Goal: Information Seeking & Learning: Learn about a topic

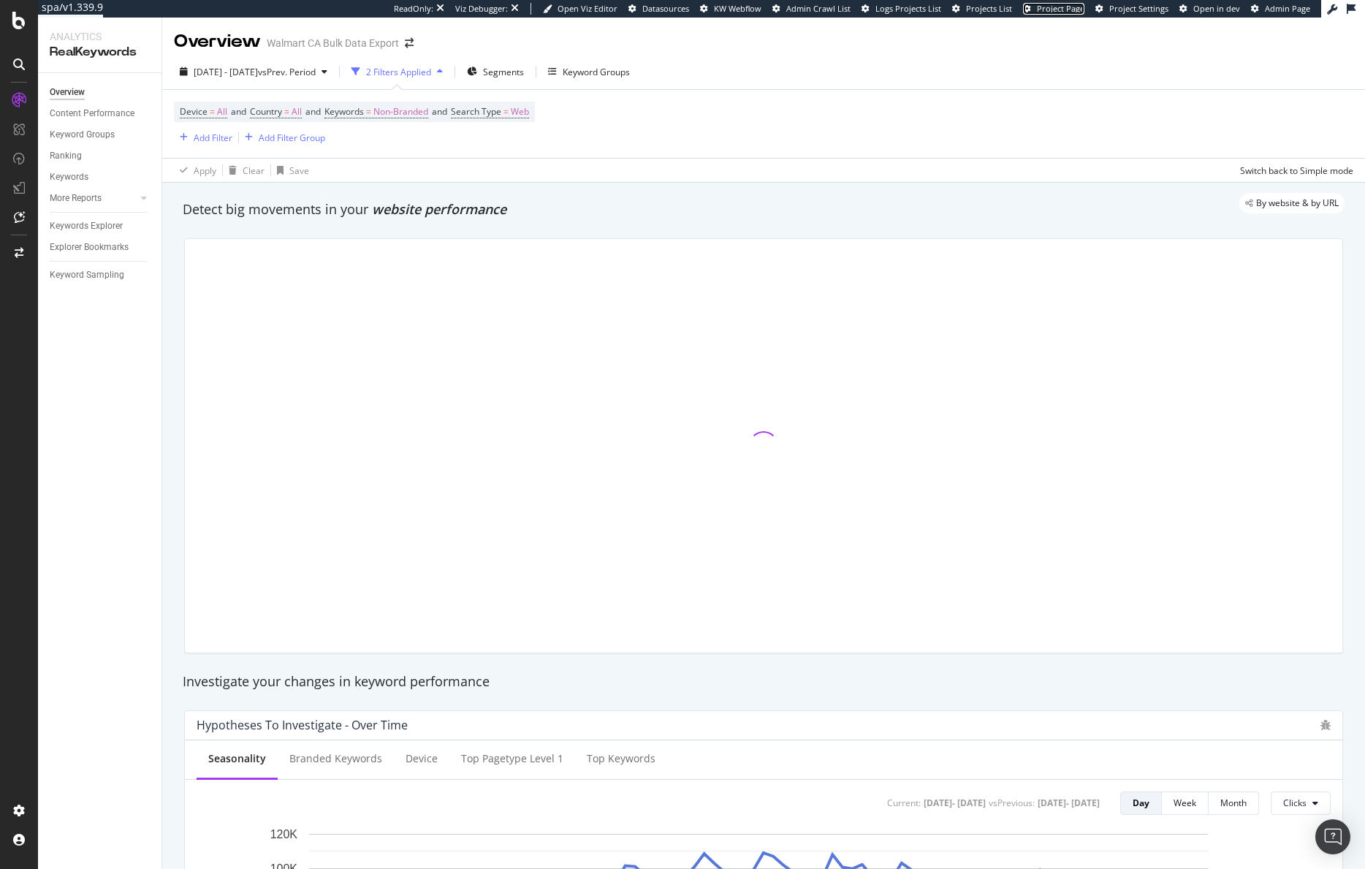
click at [1073, 7] on span "Project Page" at bounding box center [1061, 8] width 48 height 11
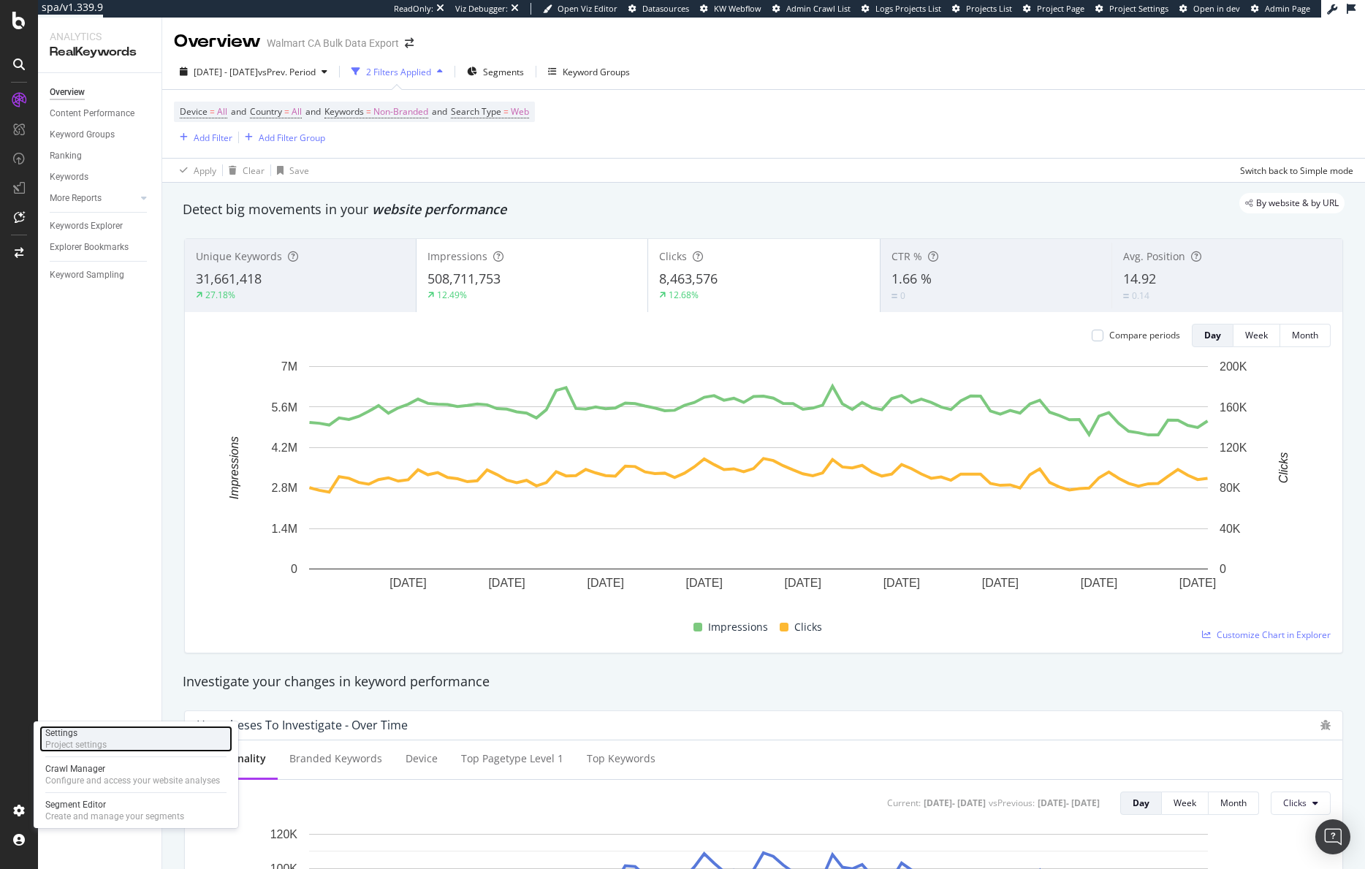
click at [80, 740] on div "Project settings" at bounding box center [75, 745] width 61 height 12
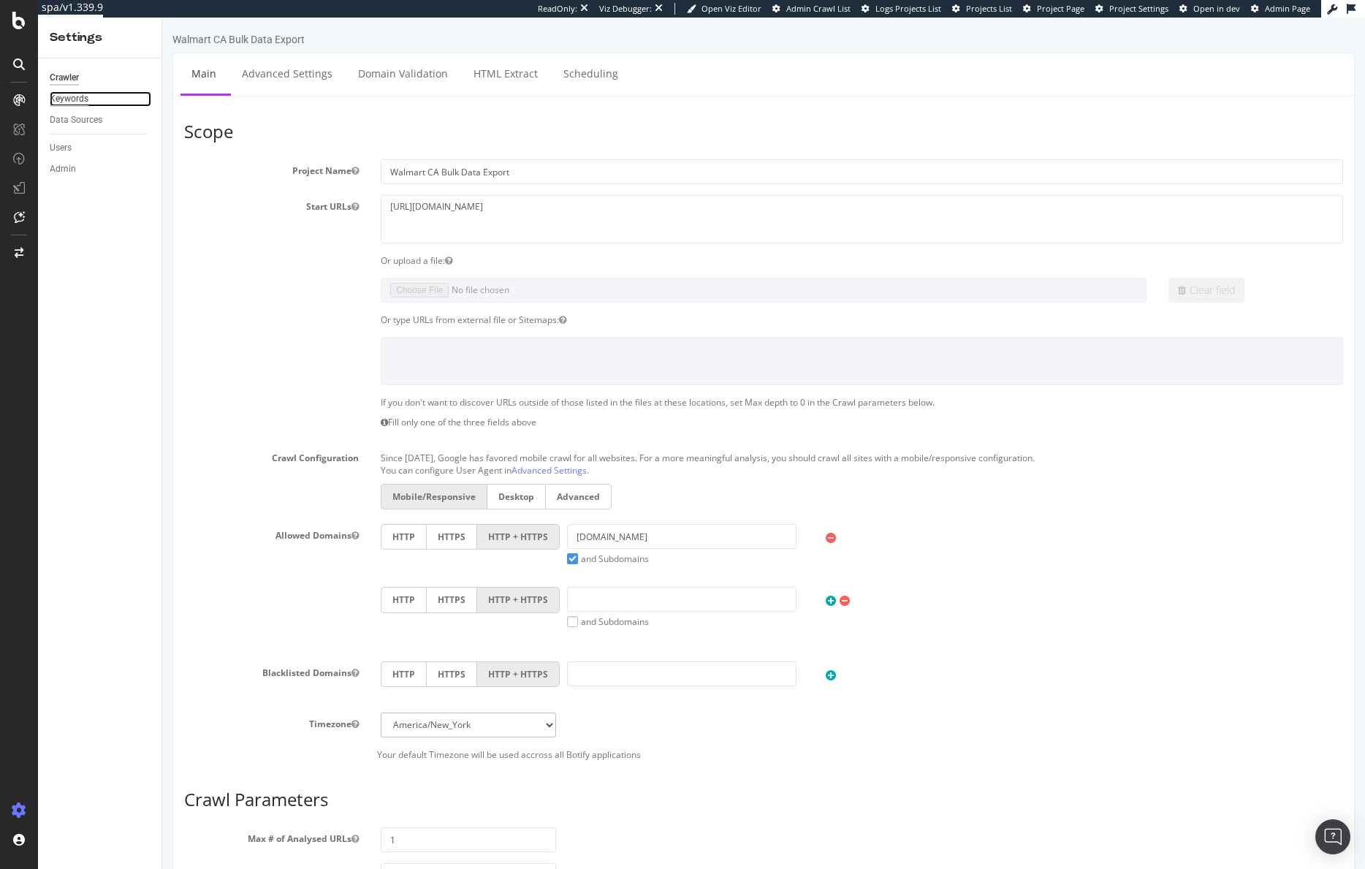
click at [80, 102] on div "Keywords" at bounding box center [69, 98] width 39 height 15
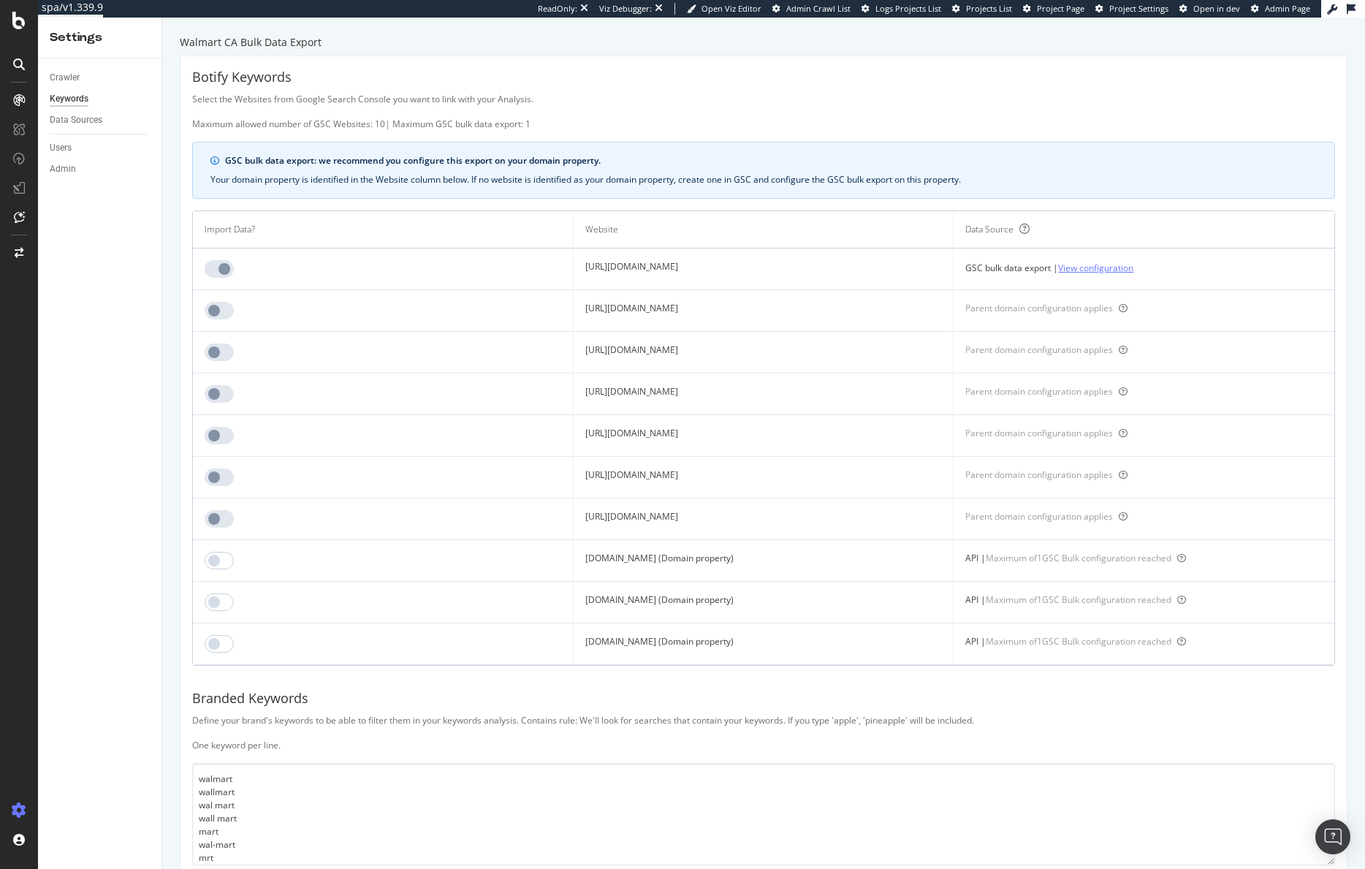
click at [1133, 269] on link "View configuration" at bounding box center [1095, 267] width 75 height 15
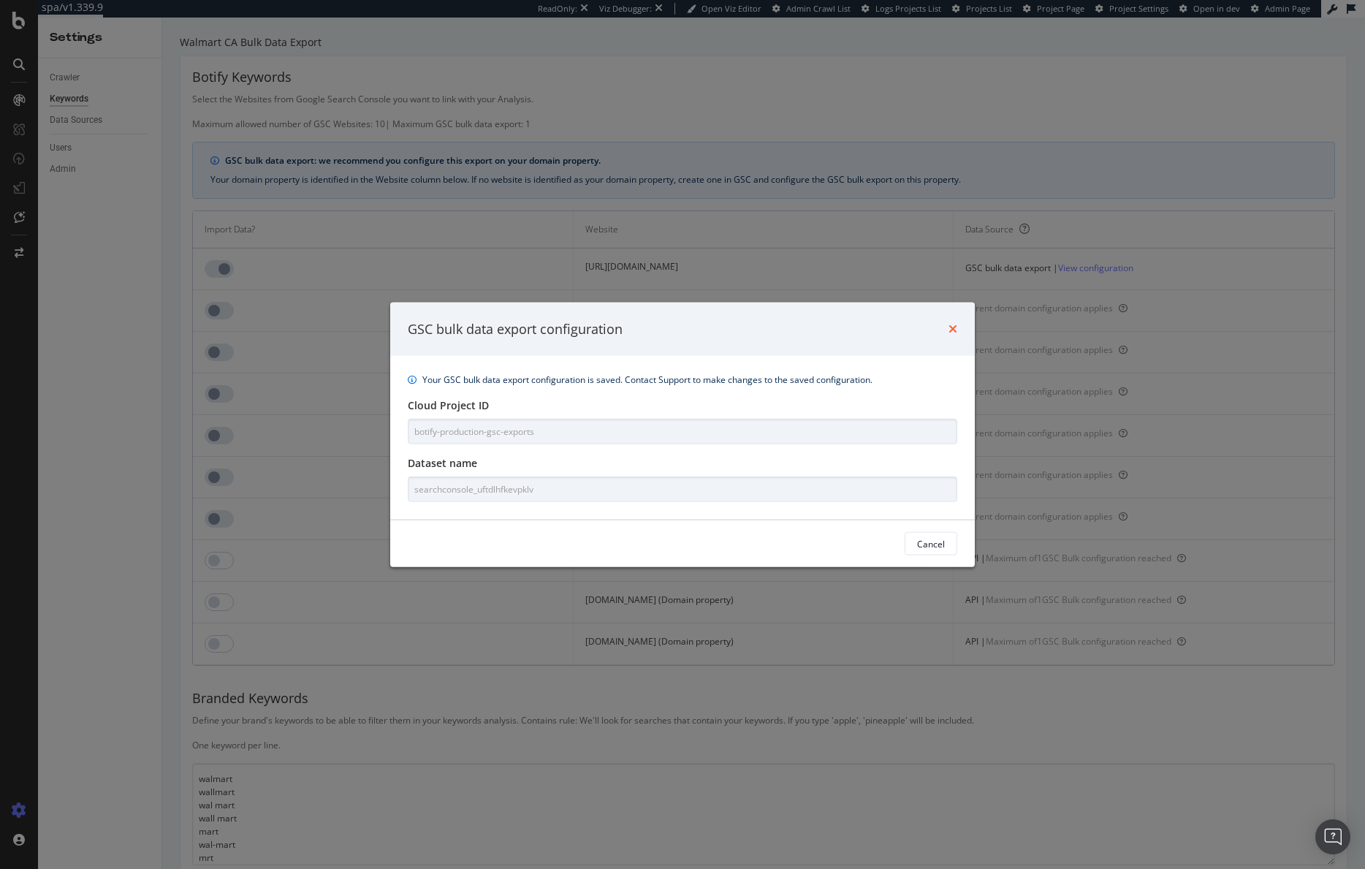
click at [954, 329] on icon "times" at bounding box center [953, 329] width 9 height 12
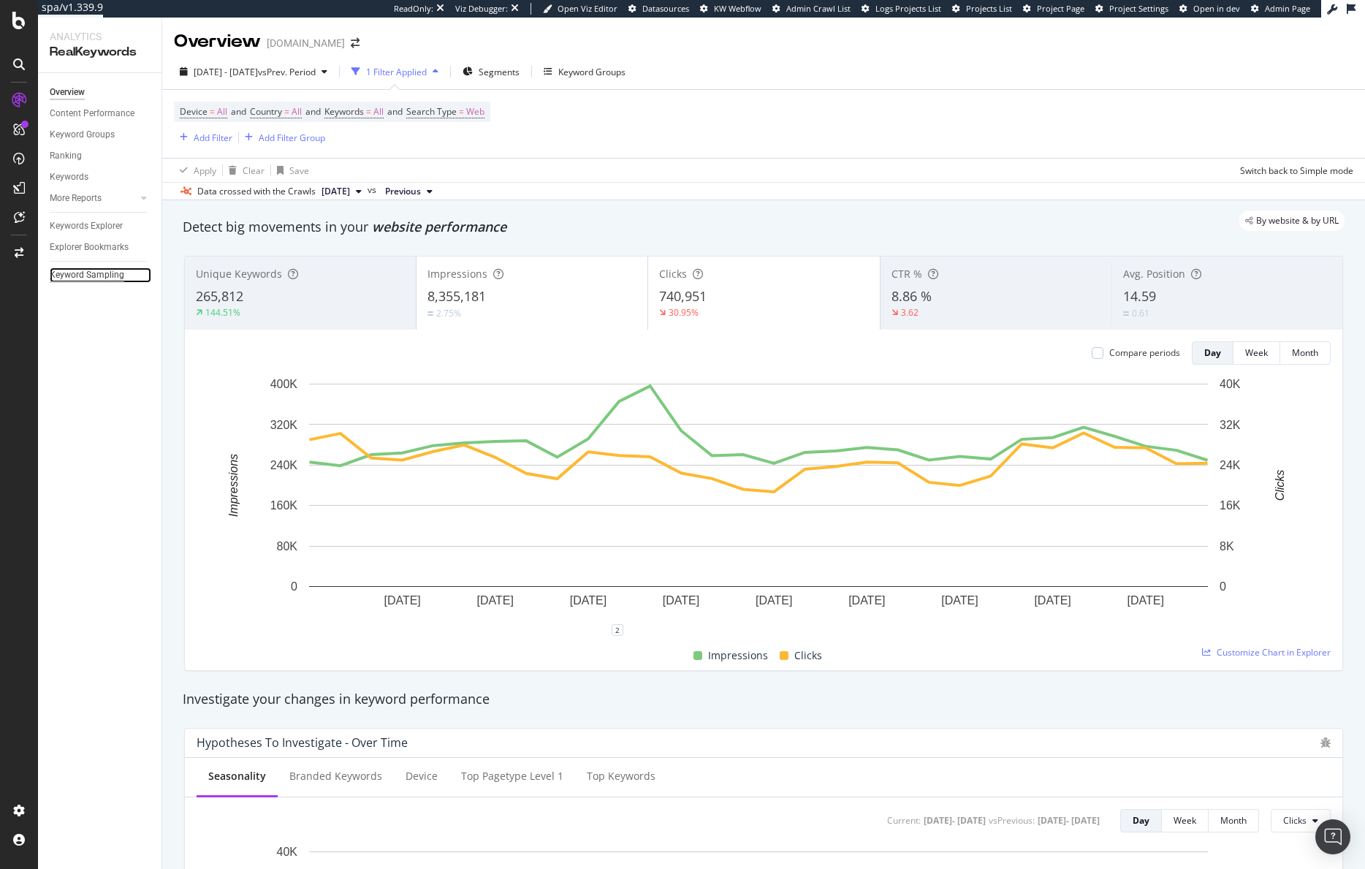
click at [102, 277] on div "Keyword Sampling" at bounding box center [87, 274] width 75 height 15
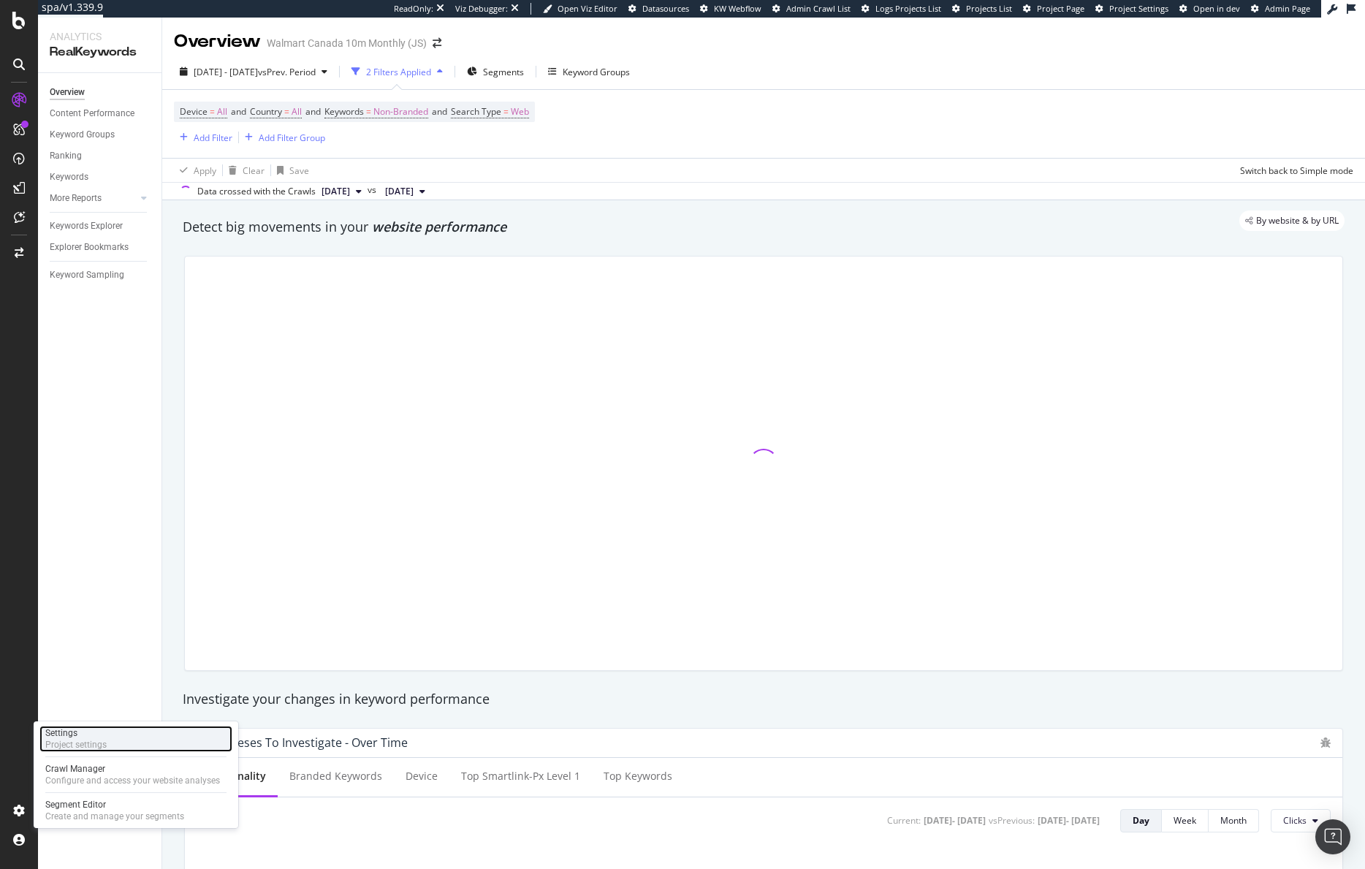
click at [74, 745] on div "Project settings" at bounding box center [75, 745] width 61 height 12
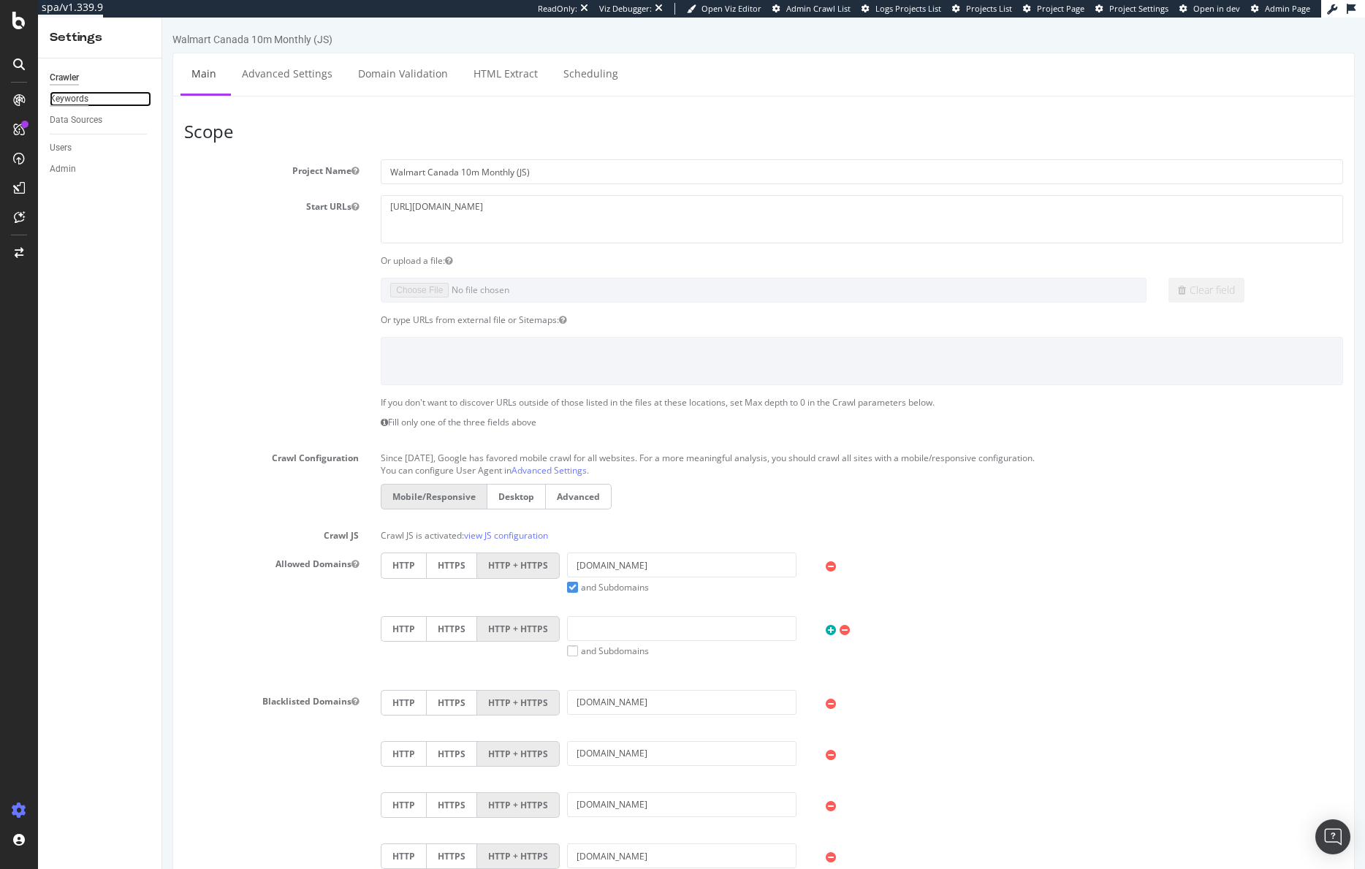
click at [80, 102] on div "Keywords" at bounding box center [69, 98] width 39 height 15
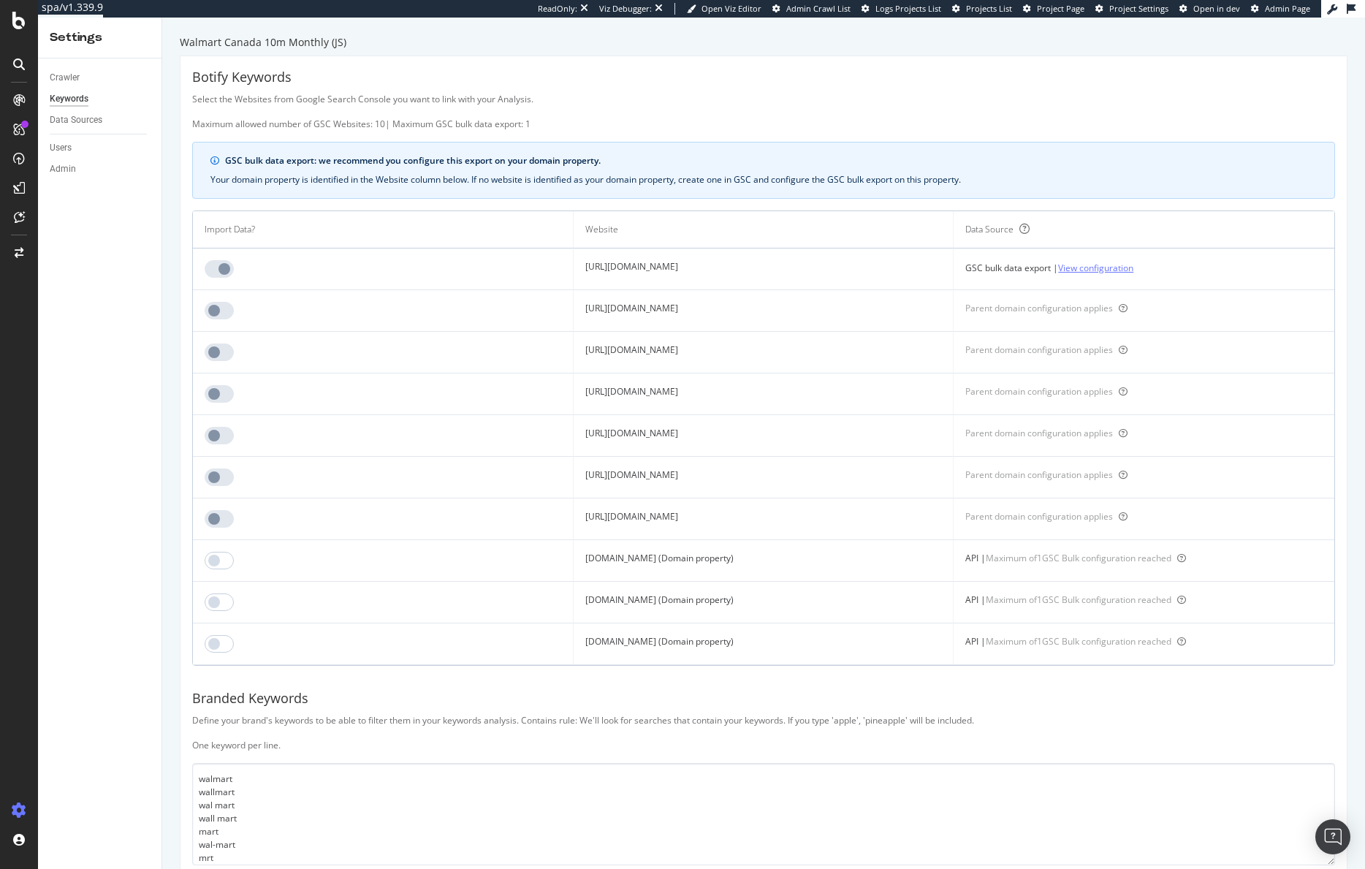
click at [1133, 270] on link "View configuration" at bounding box center [1095, 267] width 75 height 15
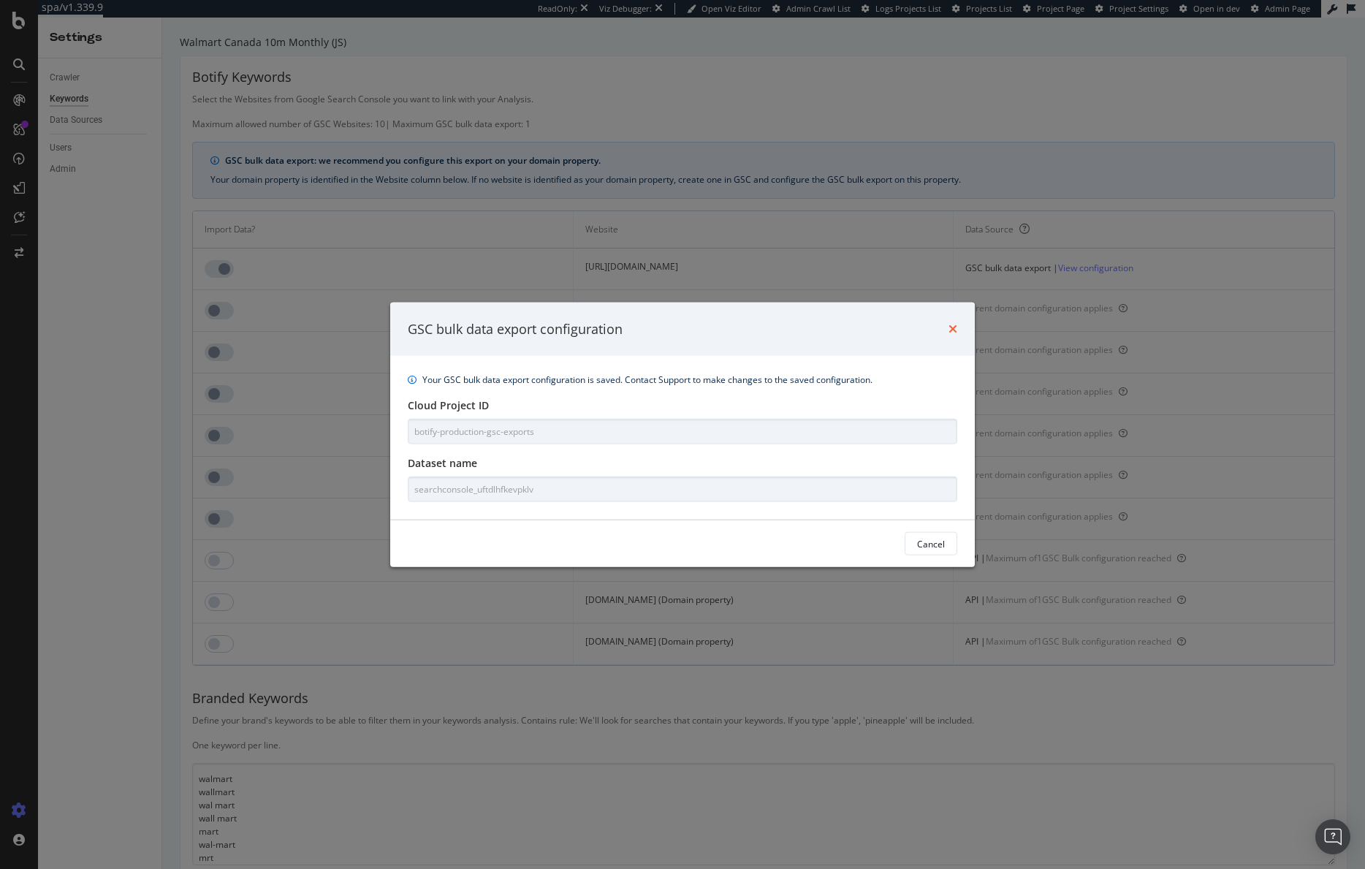
click at [951, 329] on icon "times" at bounding box center [953, 329] width 9 height 12
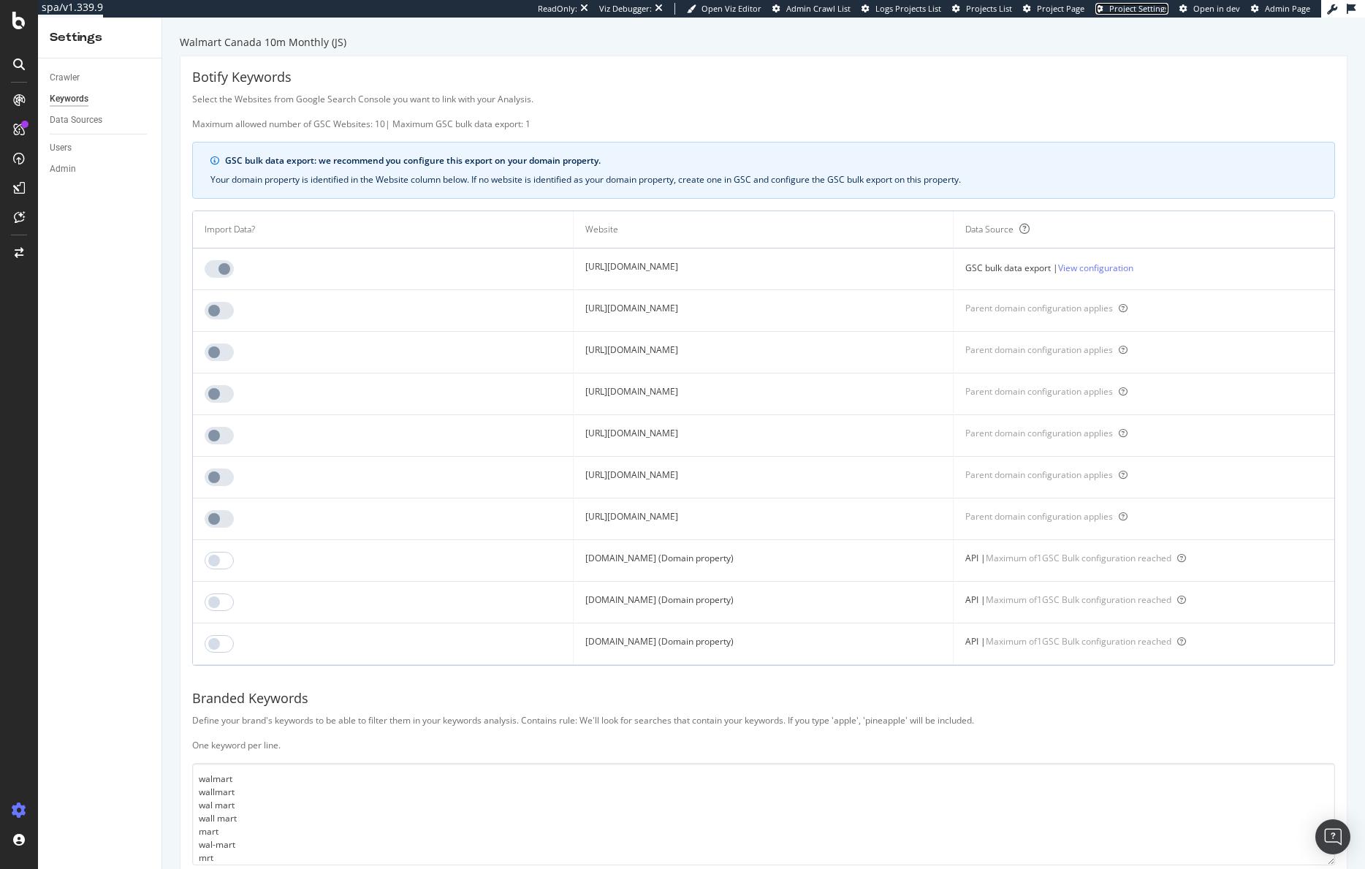
click at [1155, 10] on span "Project Settings" at bounding box center [1138, 8] width 59 height 11
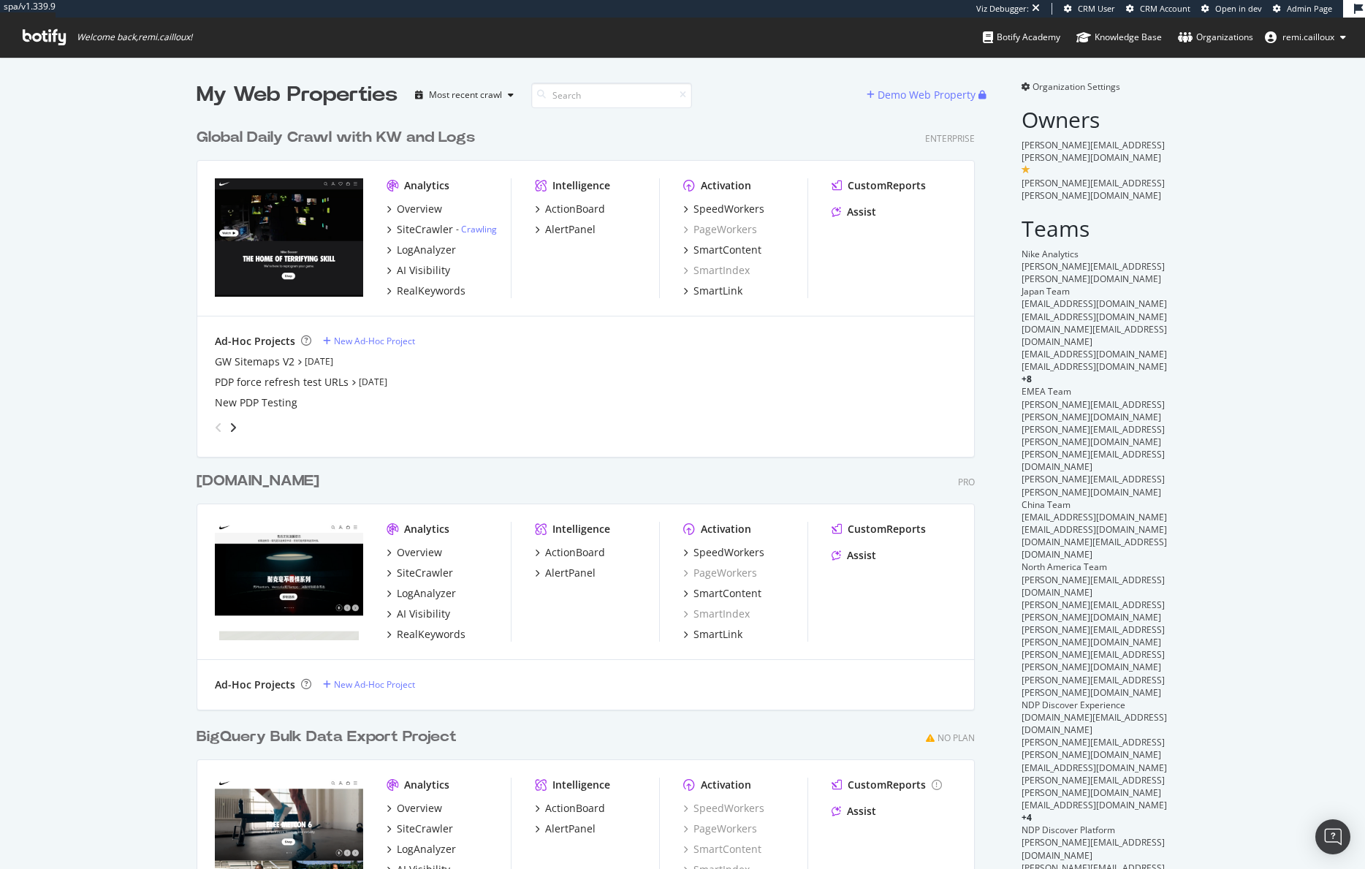
scroll to position [844, 779]
click at [296, 134] on div "Global Daily Crawl with KW and Logs" at bounding box center [336, 137] width 278 height 21
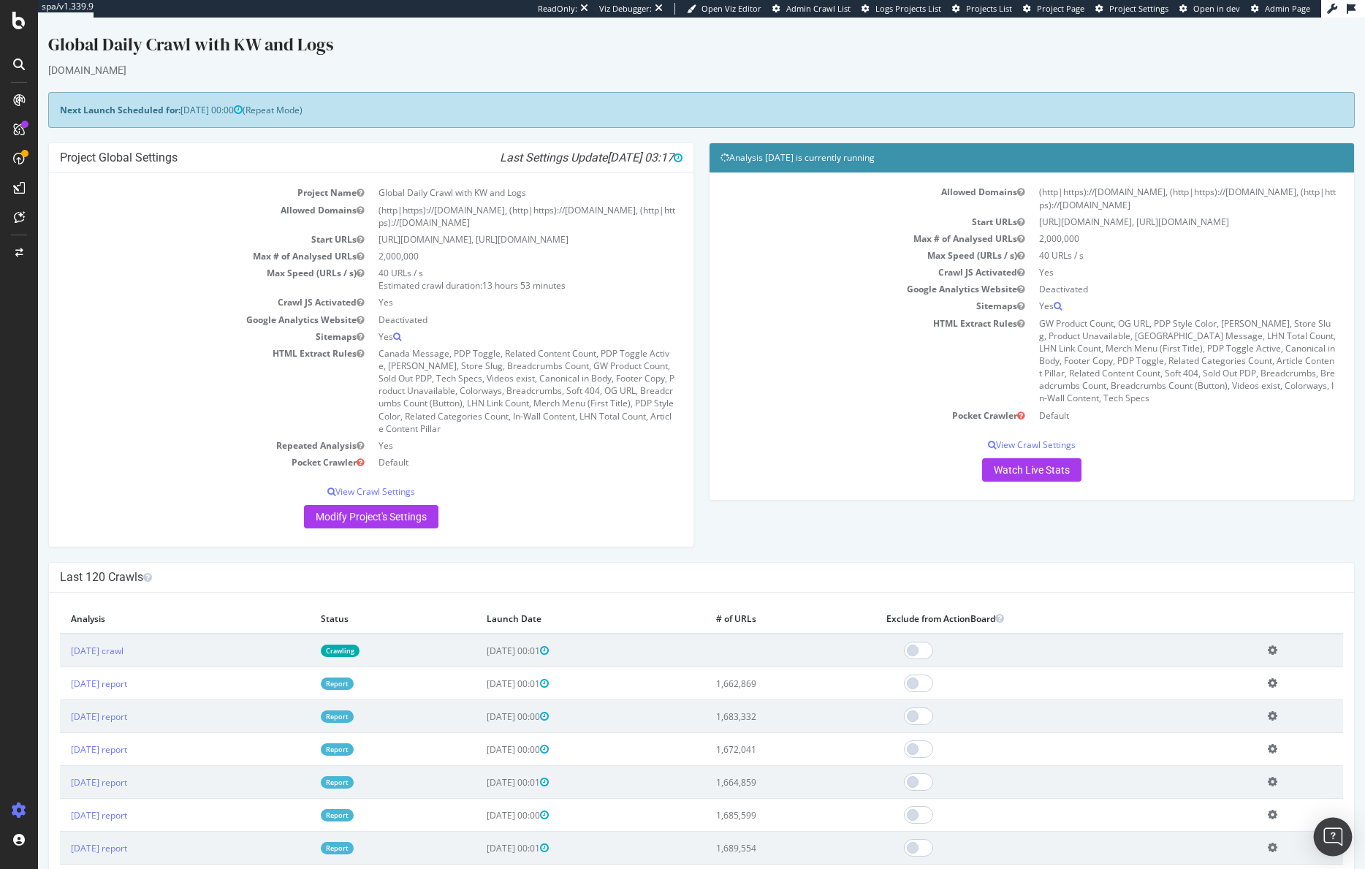
click at [1343, 841] on div "Open Intercom Messenger" at bounding box center [1333, 837] width 39 height 39
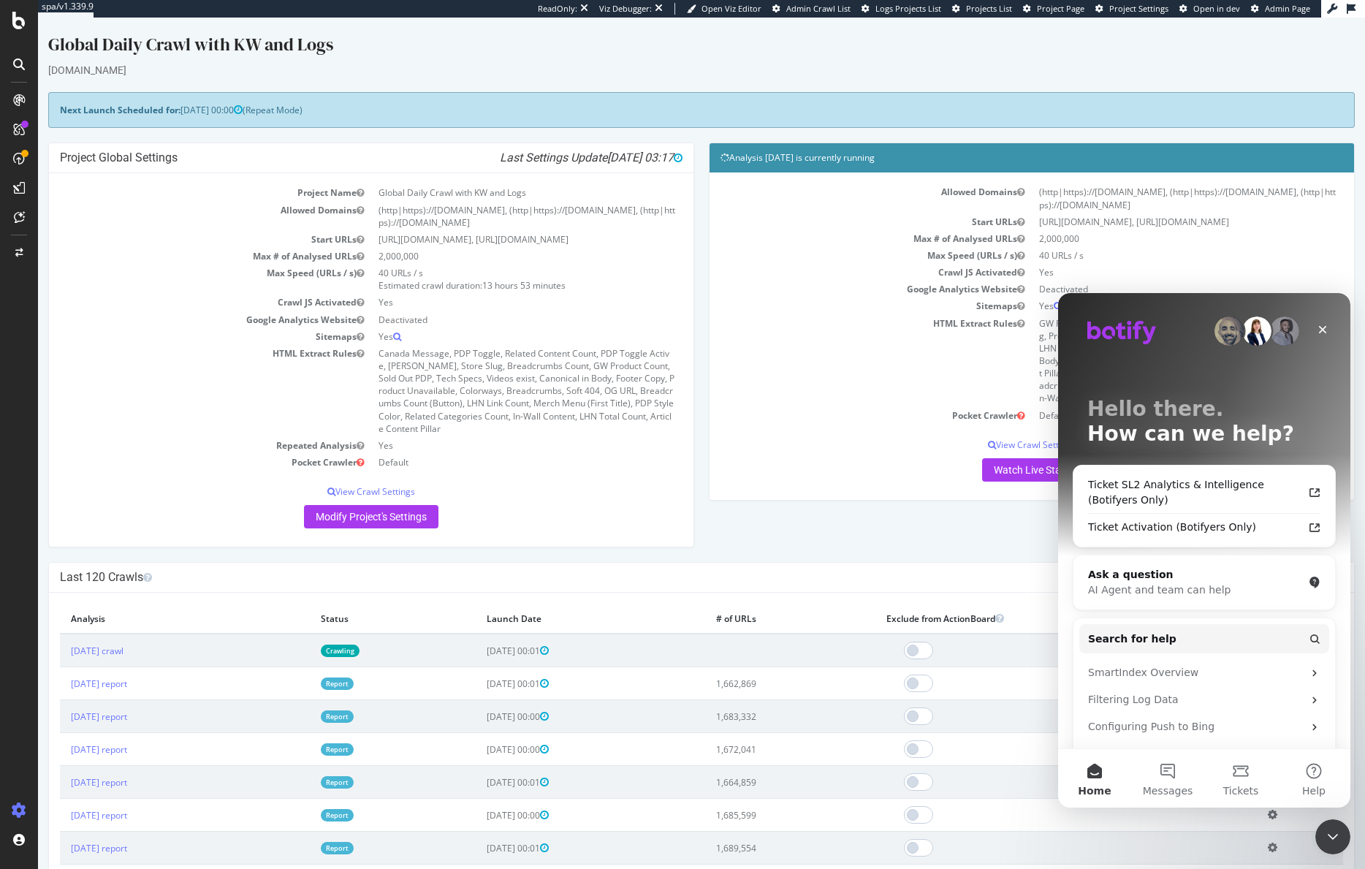
click at [1351, 7] on icon at bounding box center [1351, 9] width 9 height 10
click at [1163, 490] on div "Ticket SL2 Analytics & Intelligence (Botifyers Only)" at bounding box center [1195, 492] width 215 height 31
click at [1248, 781] on button "Tickets" at bounding box center [1240, 778] width 73 height 58
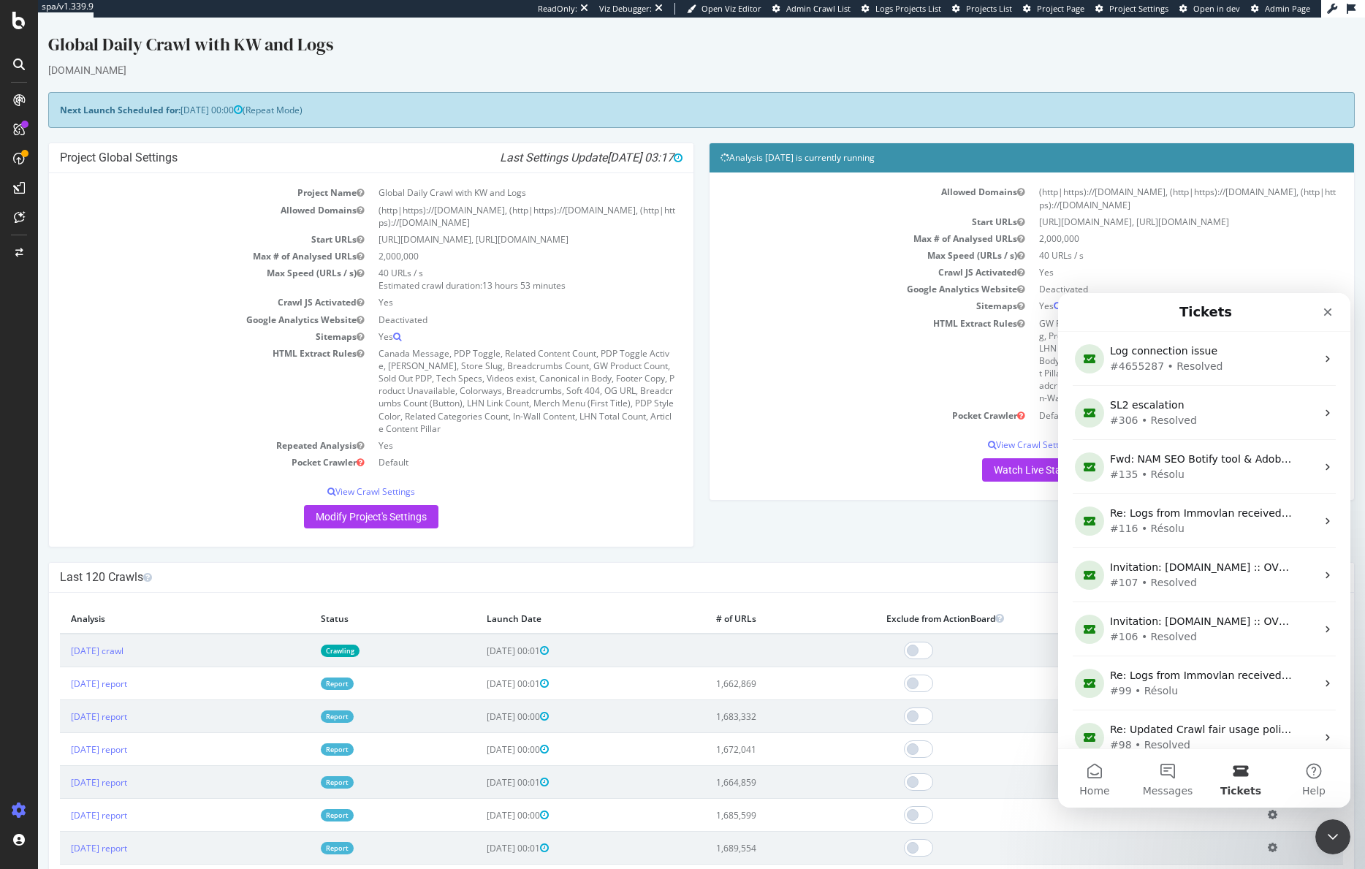
click at [1243, 777] on button "Tickets" at bounding box center [1240, 778] width 73 height 58
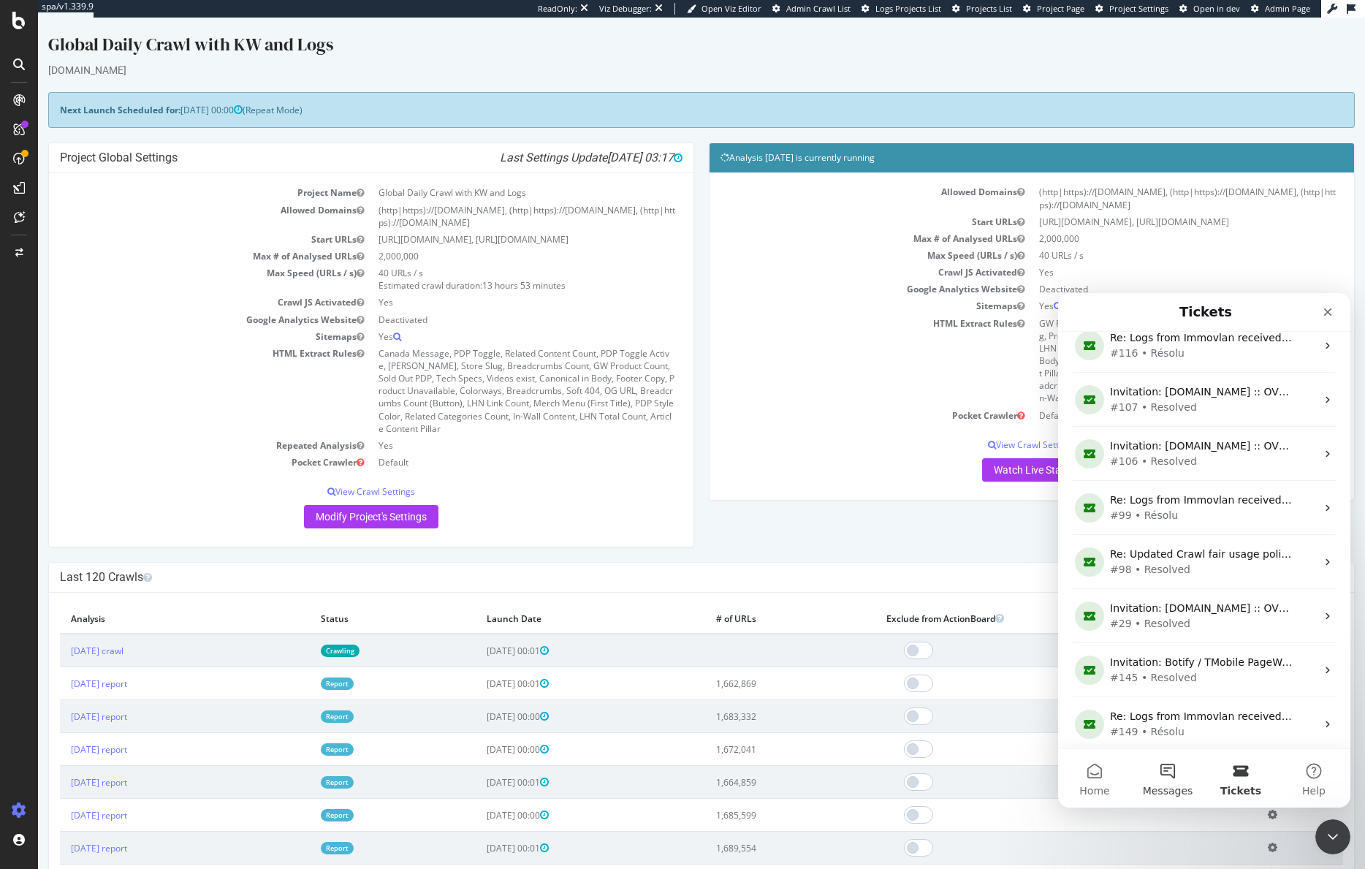
click at [1174, 778] on button "Messages" at bounding box center [1167, 778] width 73 height 58
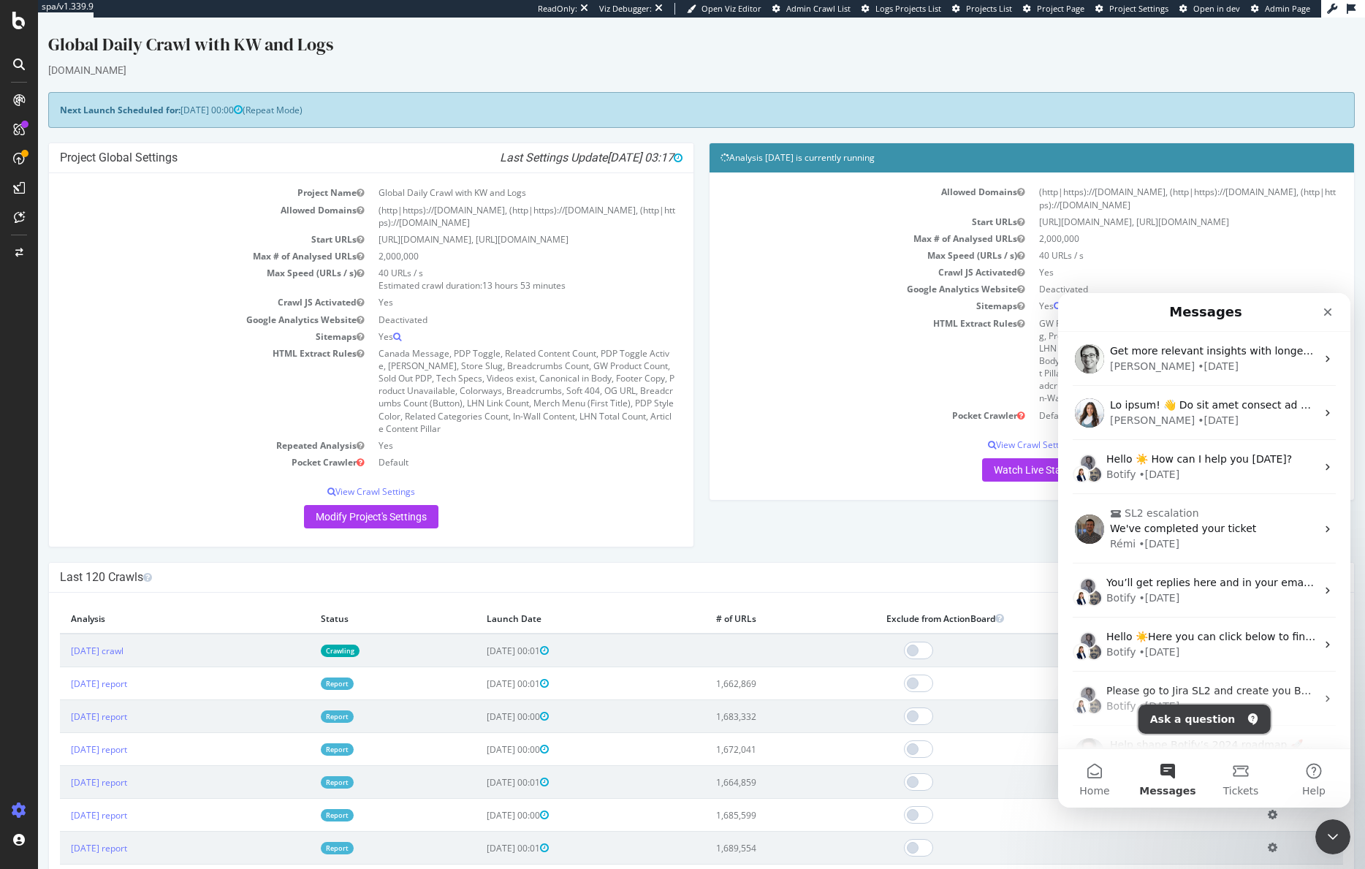
click at [1218, 718] on button "Ask a question" at bounding box center [1205, 719] width 132 height 29
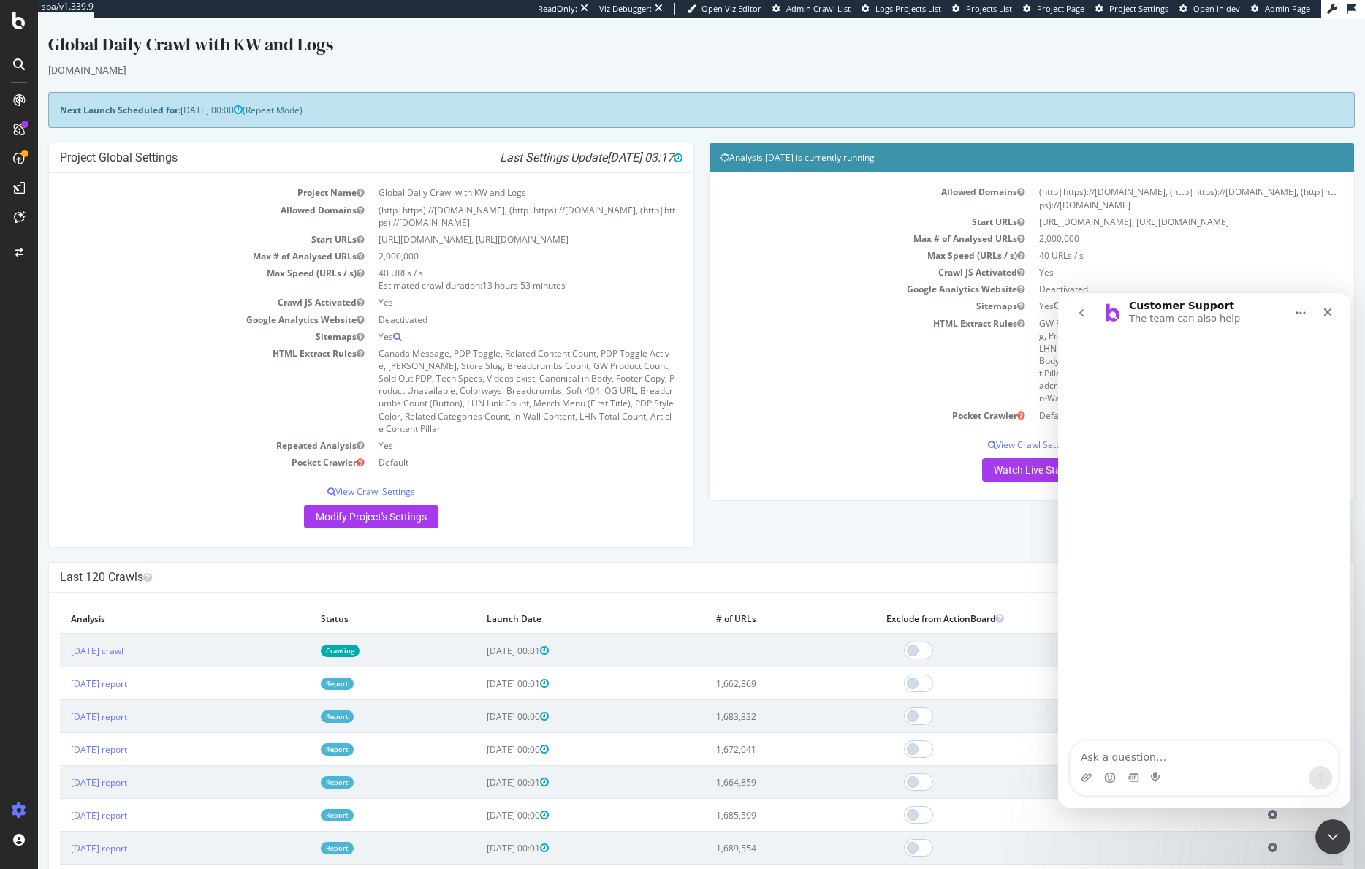
click at [1303, 316] on icon "Home" at bounding box center [1301, 313] width 12 height 12
click at [1327, 309] on icon "Close" at bounding box center [1328, 312] width 12 height 12
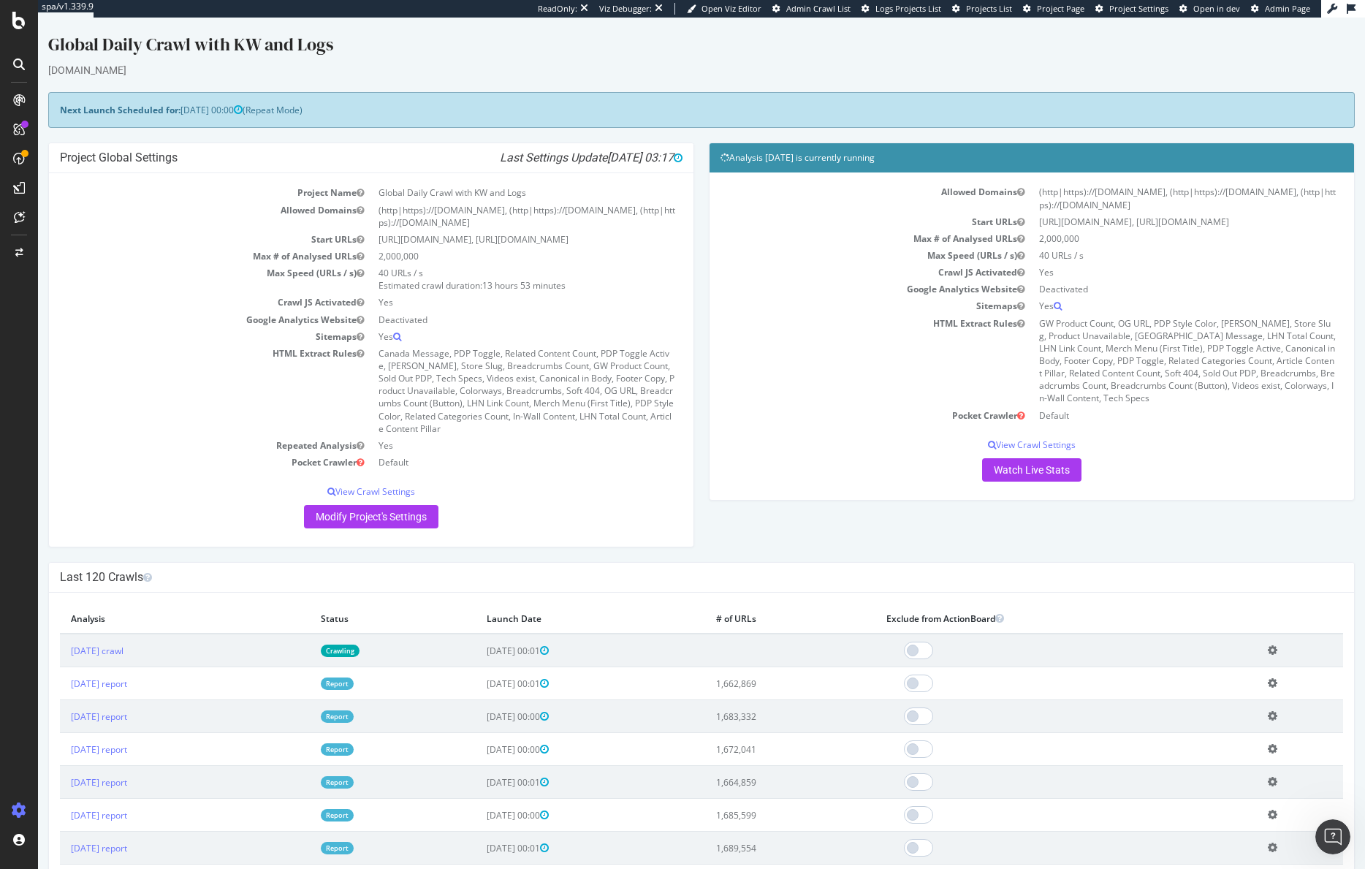
scroll to position [0, 0]
click at [1332, 823] on div "Open Intercom Messenger" at bounding box center [1331, 834] width 48 height 48
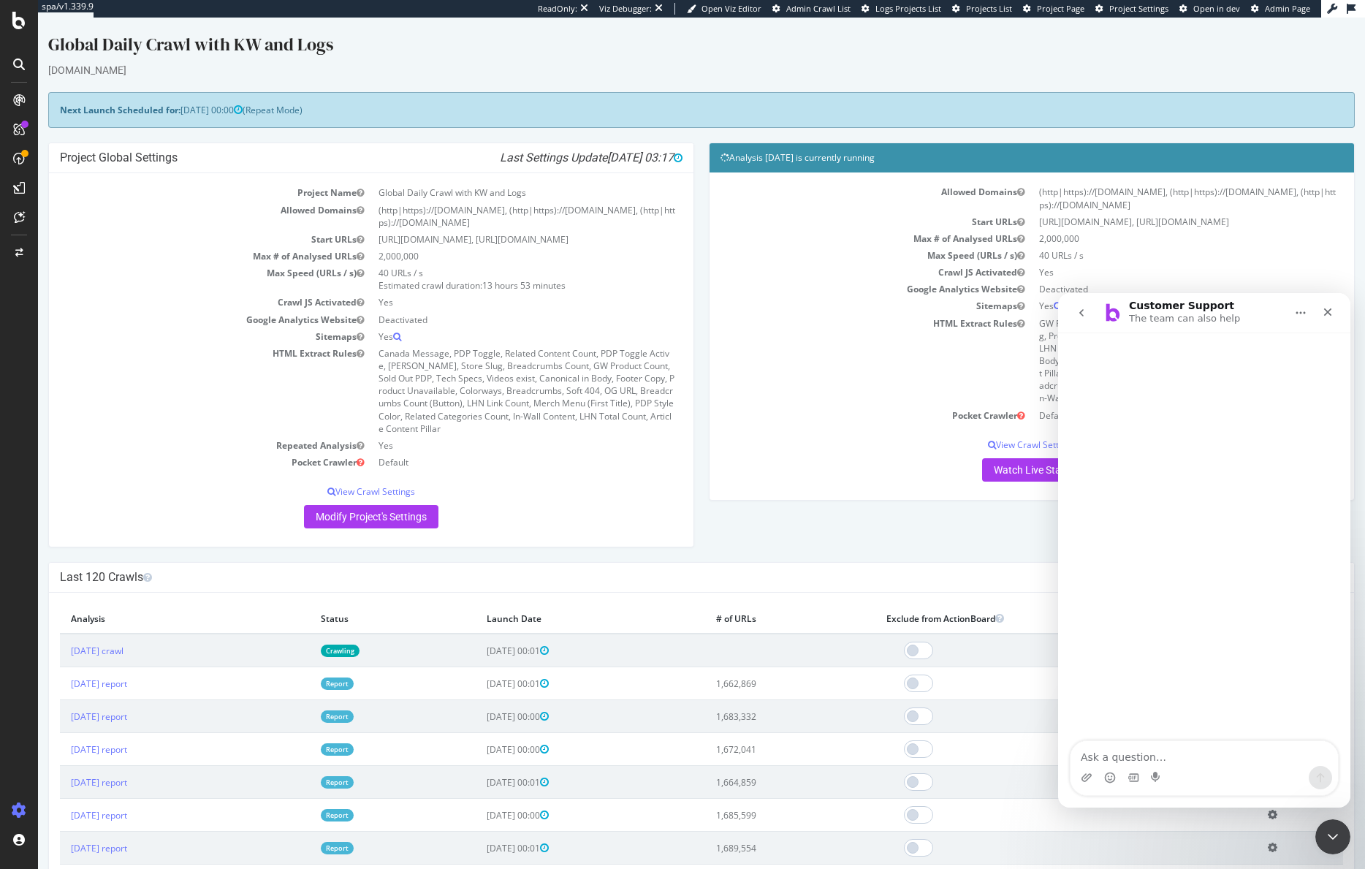
click at [1082, 314] on button "go back" at bounding box center [1082, 313] width 28 height 28
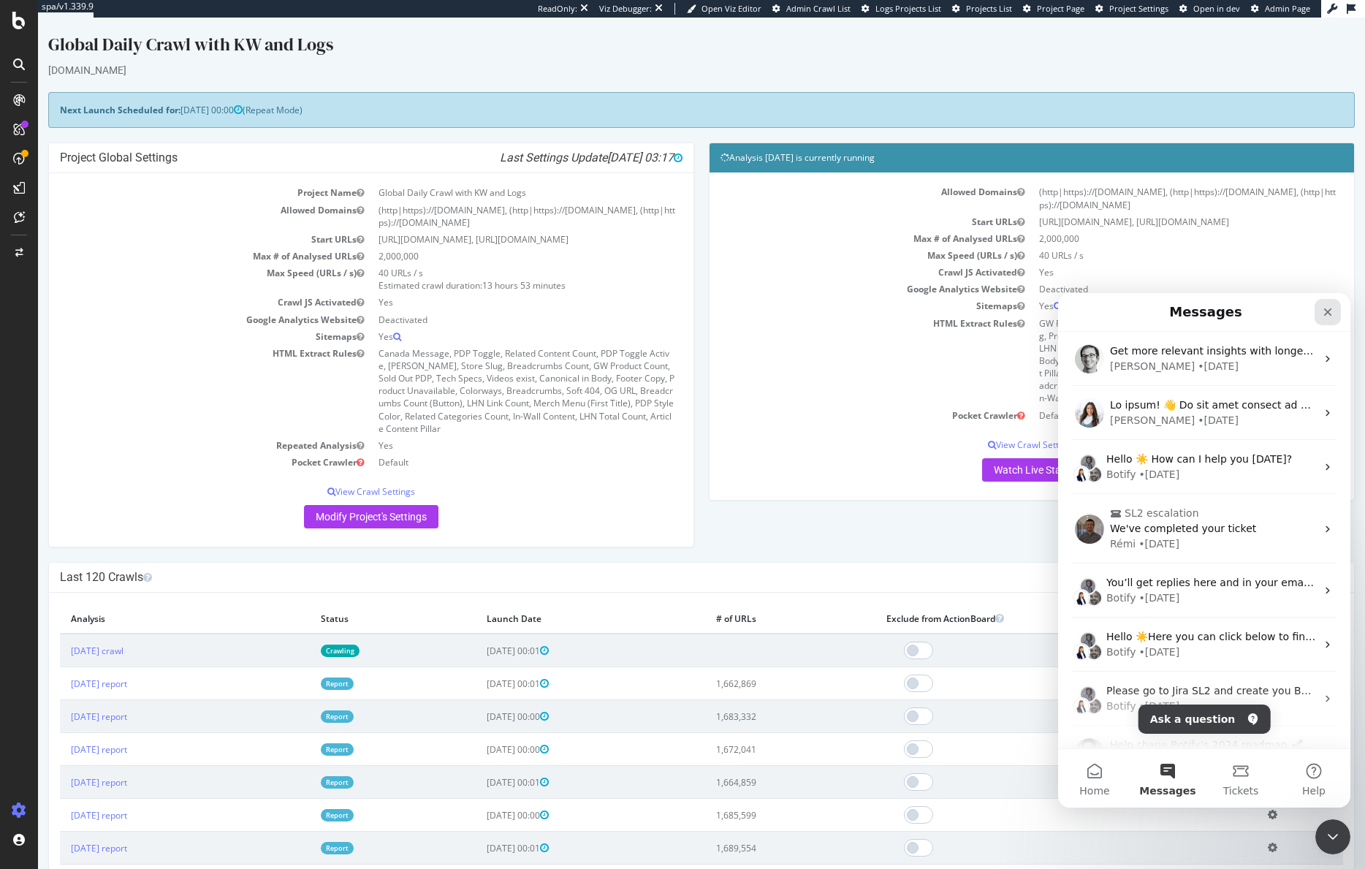
click at [1328, 312] on icon "Close" at bounding box center [1328, 312] width 8 height 8
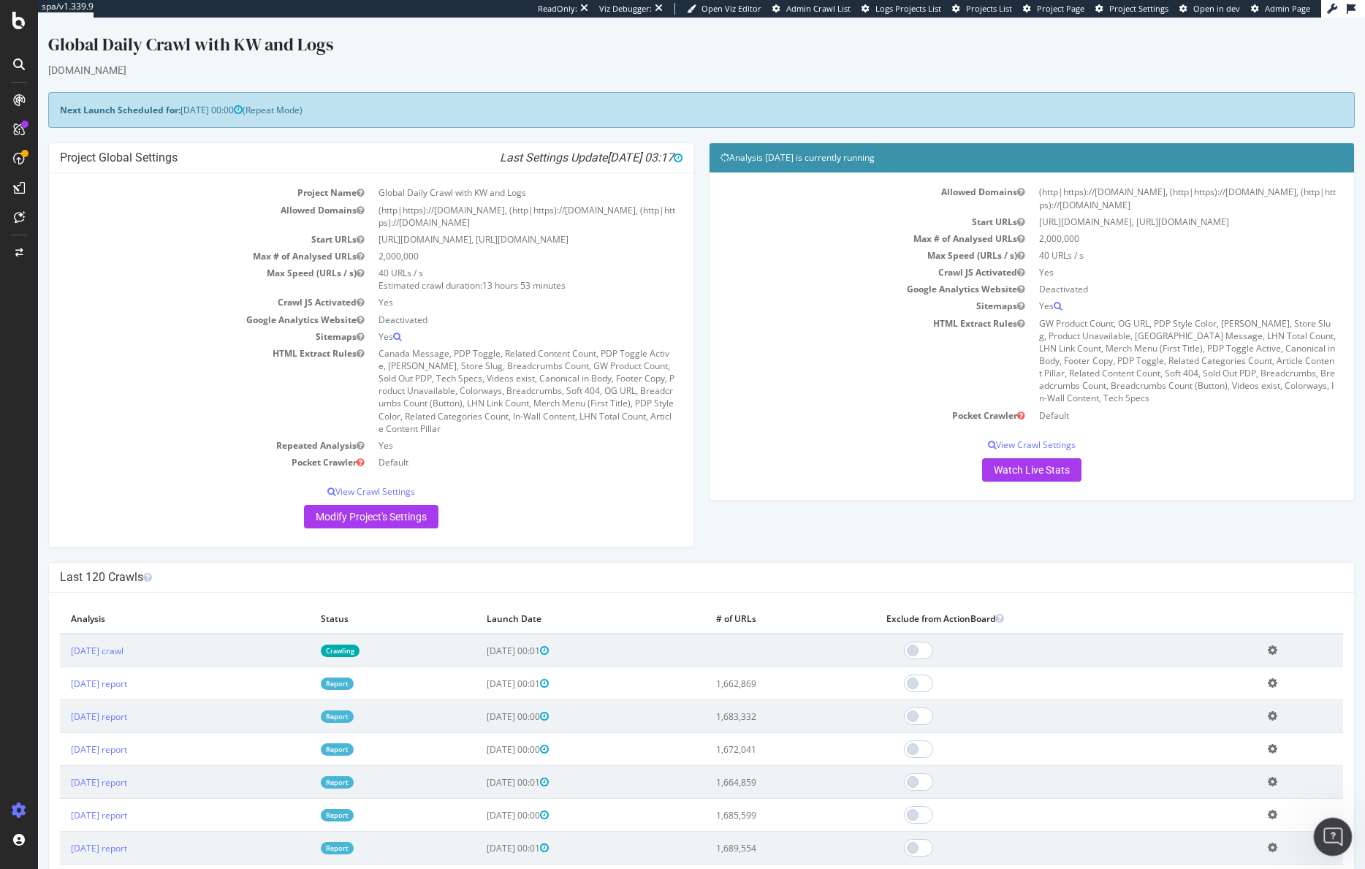
click at [1334, 843] on icon "Open Intercom Messenger" at bounding box center [1331, 835] width 24 height 24
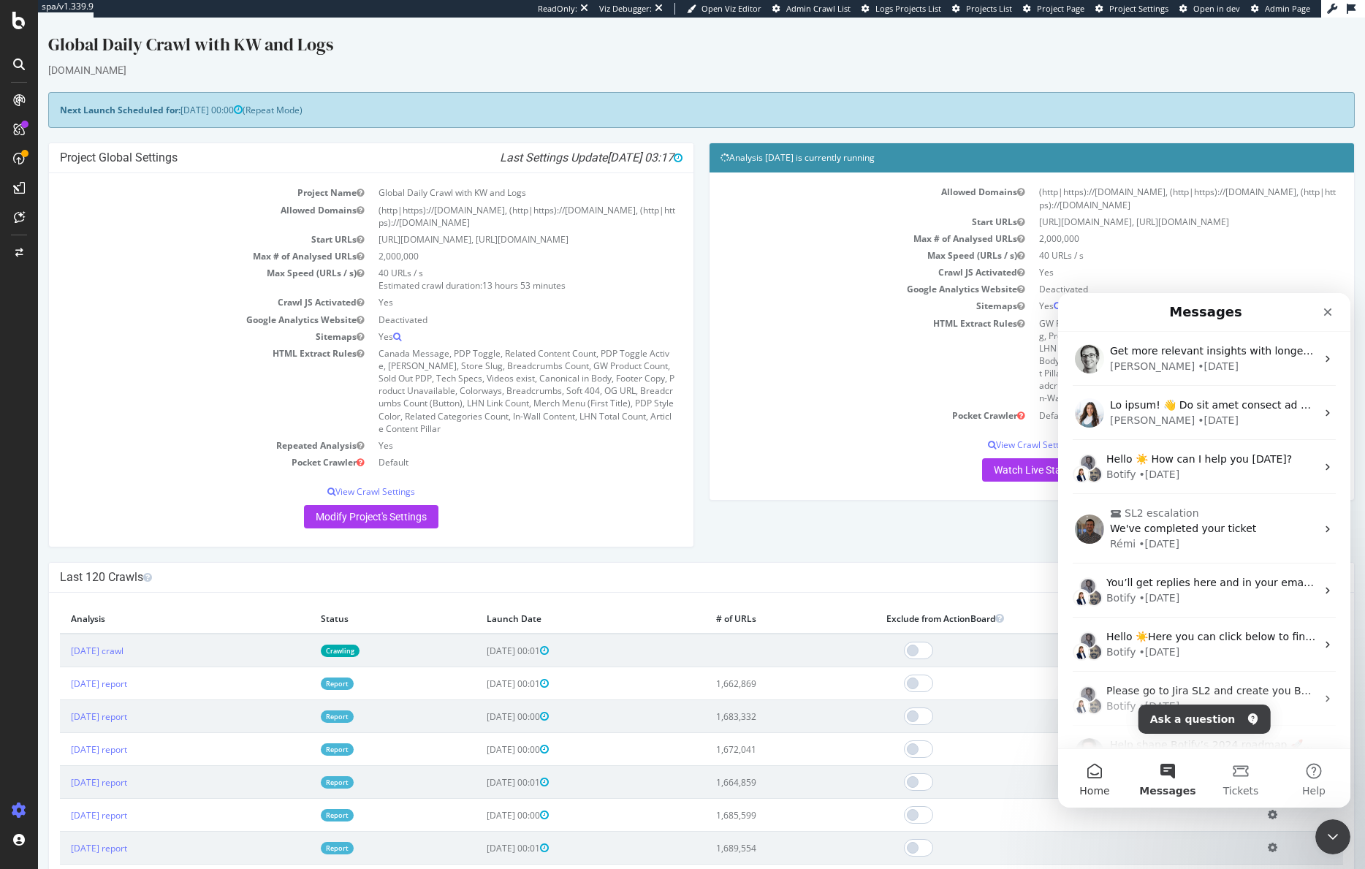
click at [1082, 786] on span "Home" at bounding box center [1094, 791] width 30 height 10
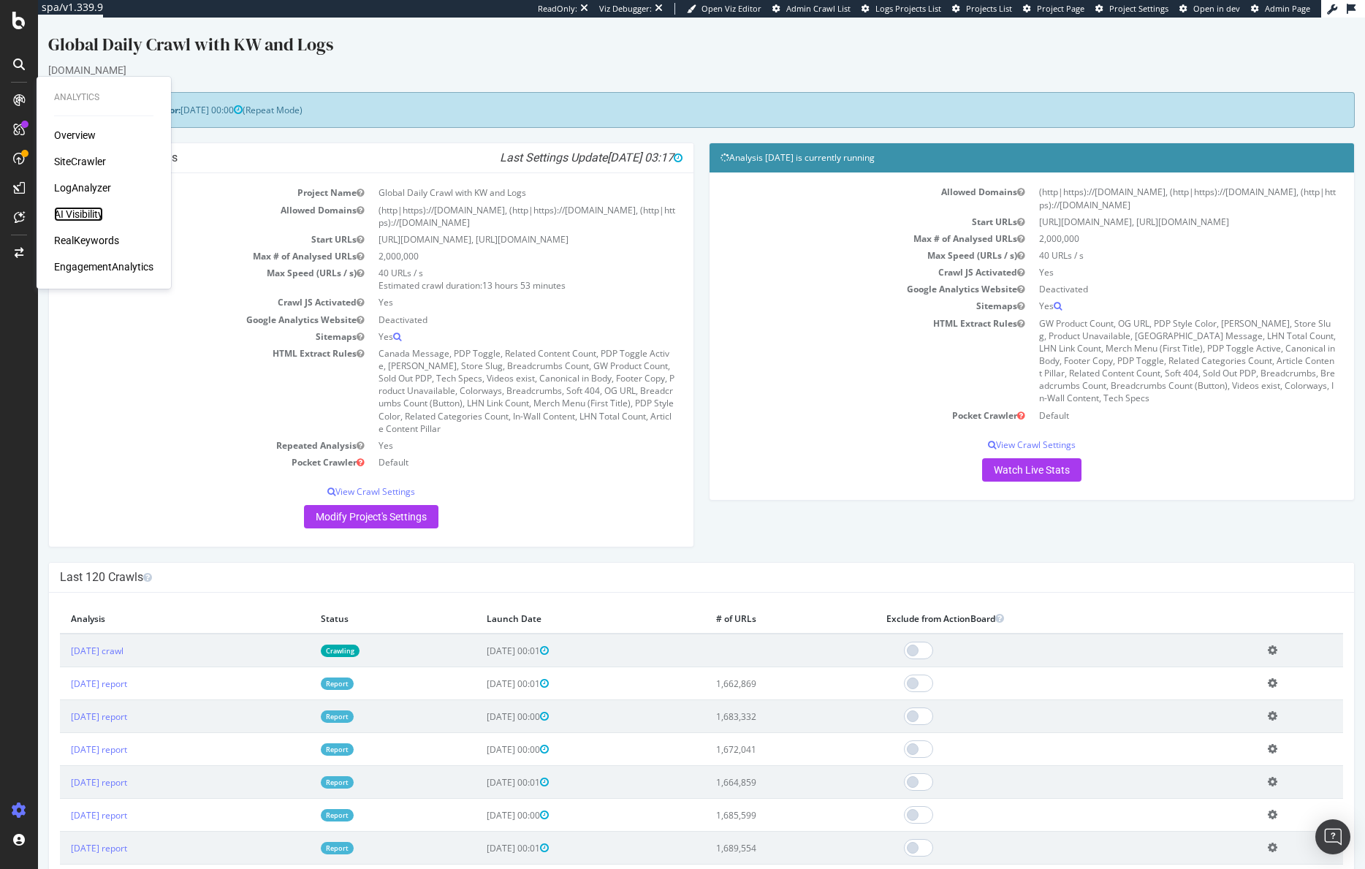
click at [86, 212] on div "AI Visibility" at bounding box center [78, 214] width 49 height 15
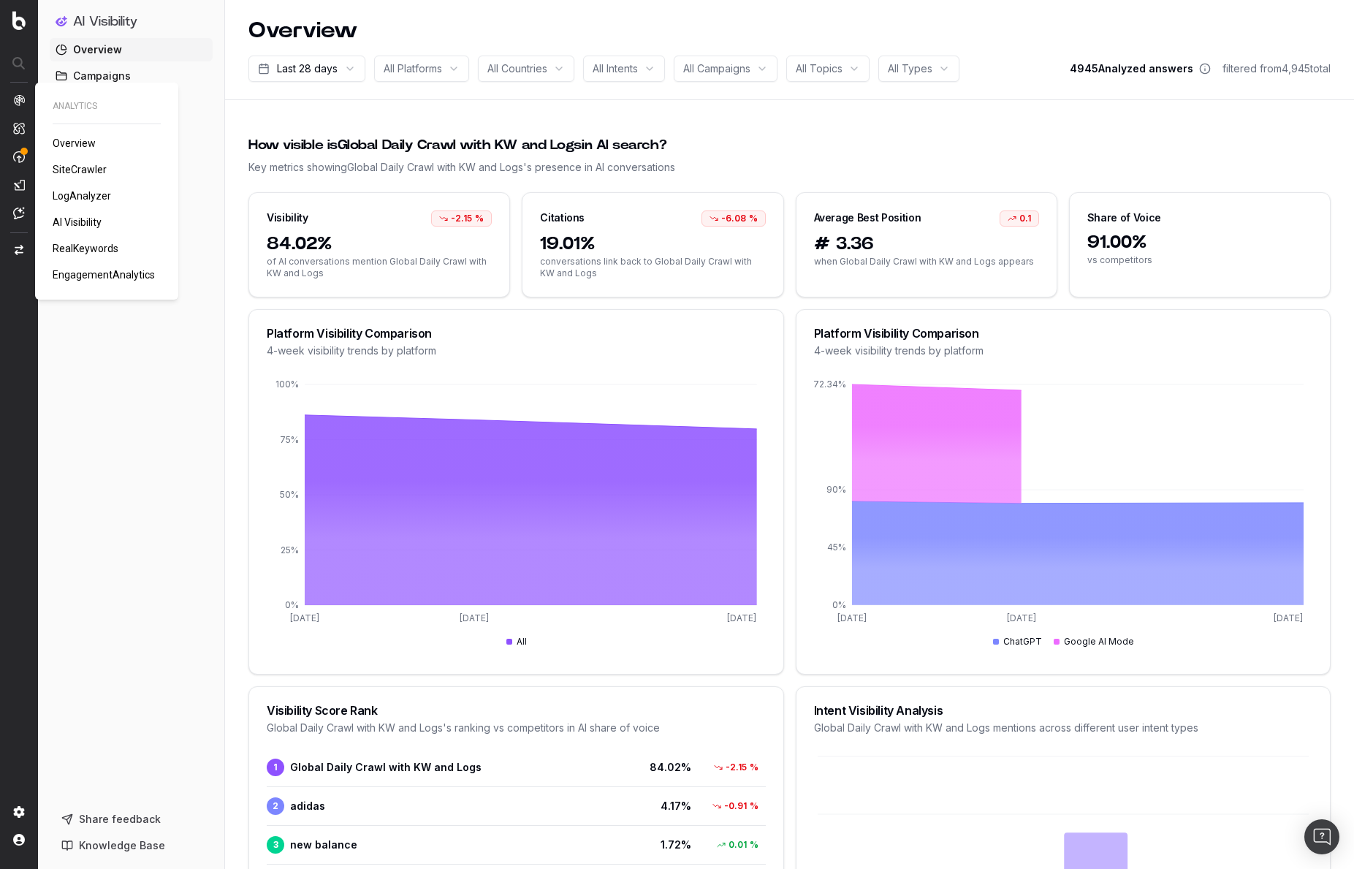
click at [20, 105] on img at bounding box center [19, 100] width 12 height 12
